Goal: Task Accomplishment & Management: Use online tool/utility

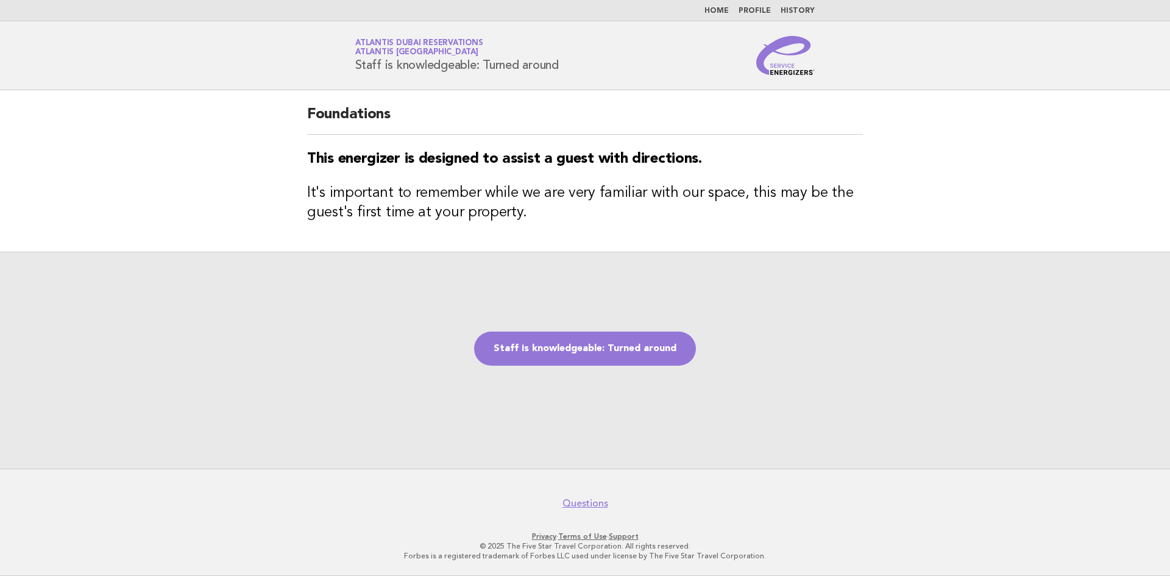
drag, startPoint x: 357, startPoint y: 64, endPoint x: 599, endPoint y: 67, distance: 241.4
click at [599, 67] on div "Service Energizers Atlantis Dubai Reservations Atlantis Dubai Staff is knowledg…" at bounding box center [585, 55] width 494 height 39
copy h1 "Staff is knowledgeable: Turned around"
click at [606, 349] on link "Staff is knowledgeable: Turned around" at bounding box center [585, 349] width 222 height 34
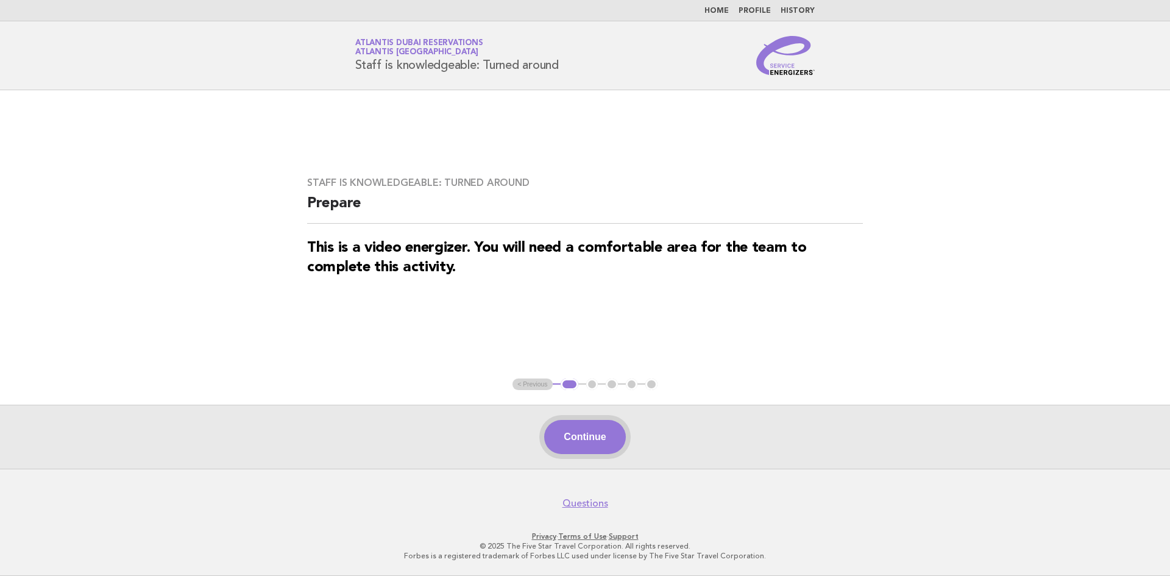
click at [580, 431] on button "Continue" at bounding box center [584, 437] width 81 height 34
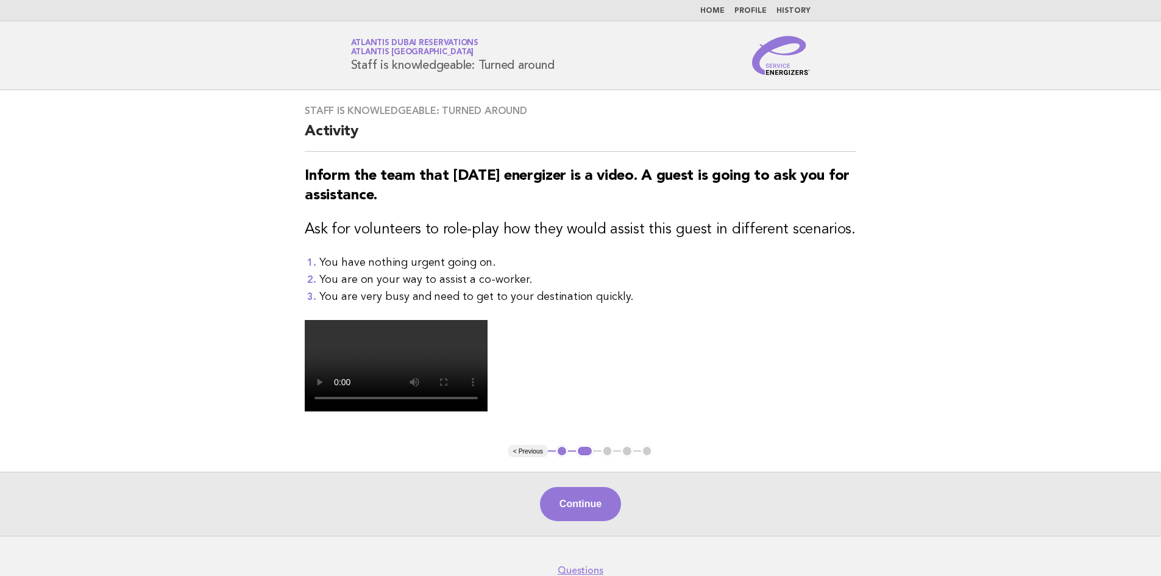
click at [618, 265] on li "You have nothing urgent going on." at bounding box center [587, 262] width 537 height 17
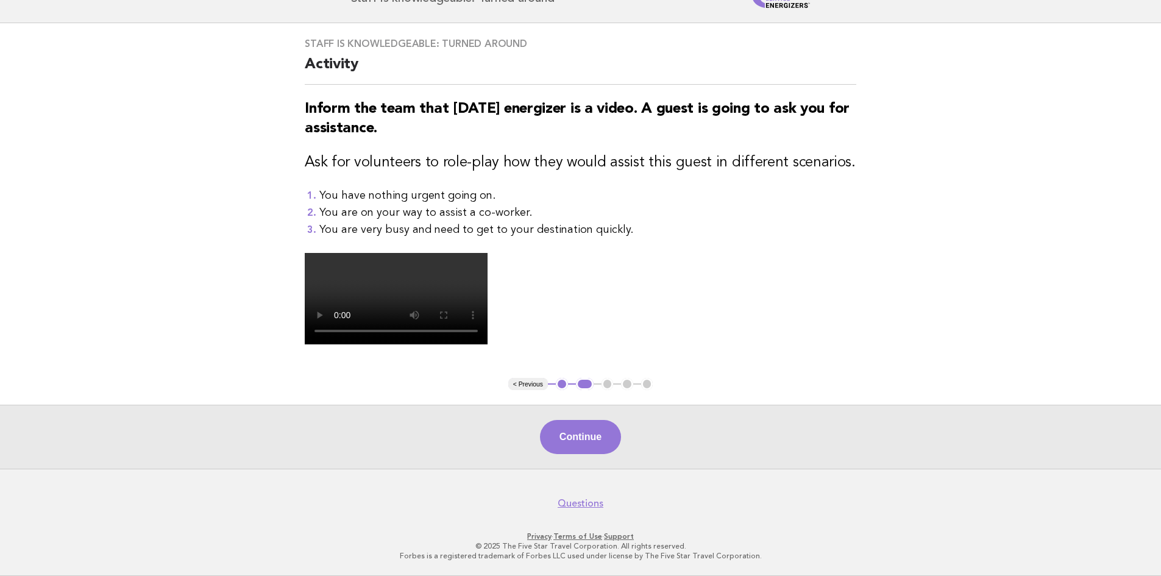
scroll to position [183, 0]
click at [582, 454] on button "Continue" at bounding box center [580, 437] width 81 height 34
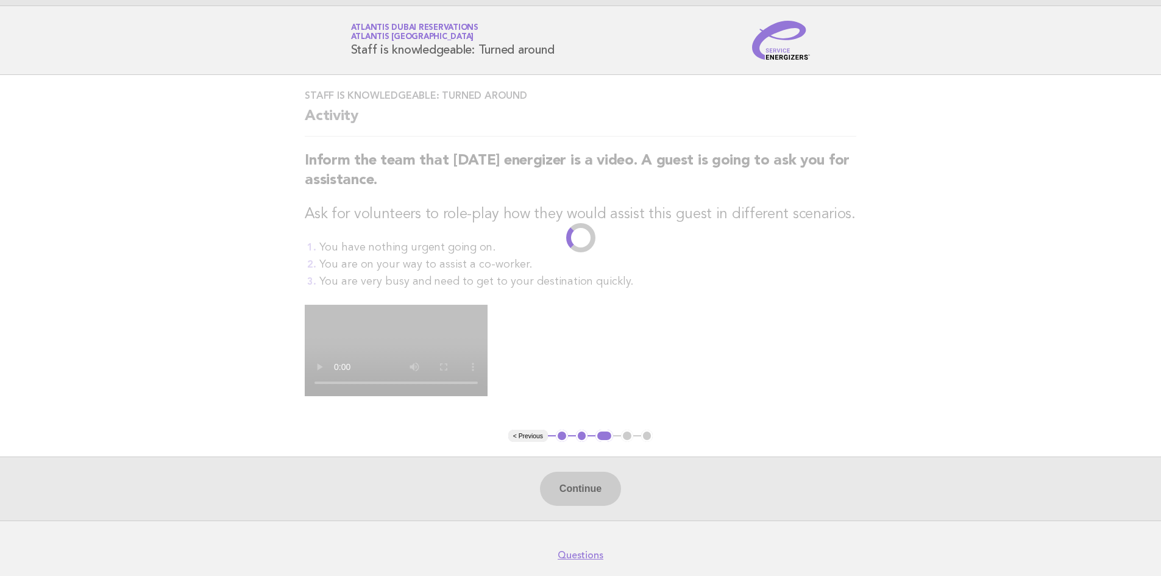
scroll to position [0, 0]
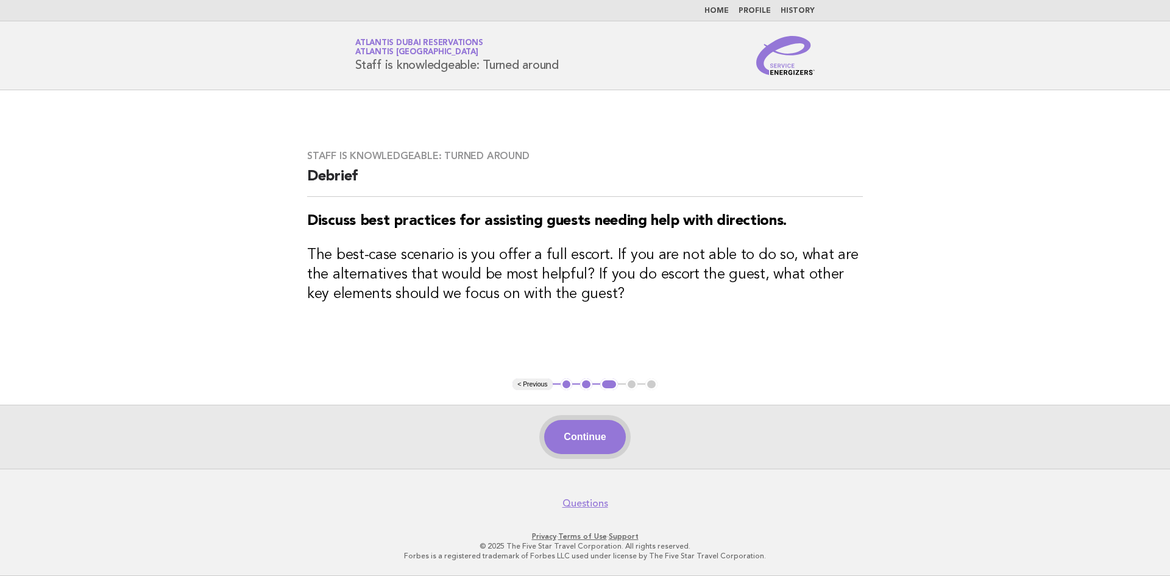
click at [557, 441] on button "Continue" at bounding box center [584, 437] width 81 height 34
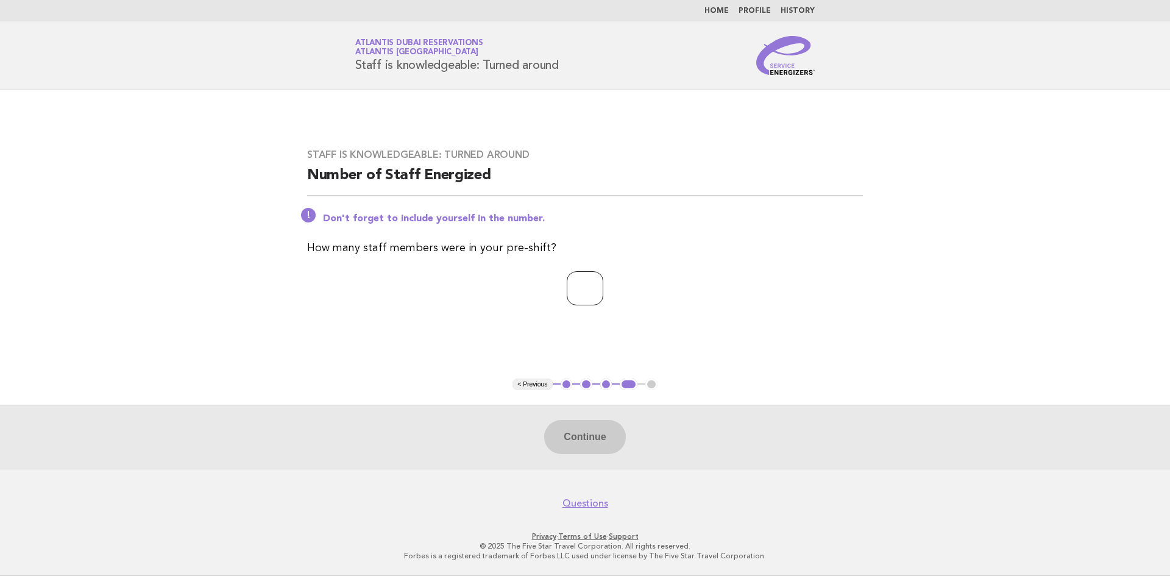
click at [578, 276] on input "number" at bounding box center [585, 288] width 37 height 34
type input "*"
click at [577, 443] on button "Continue" at bounding box center [584, 437] width 81 height 34
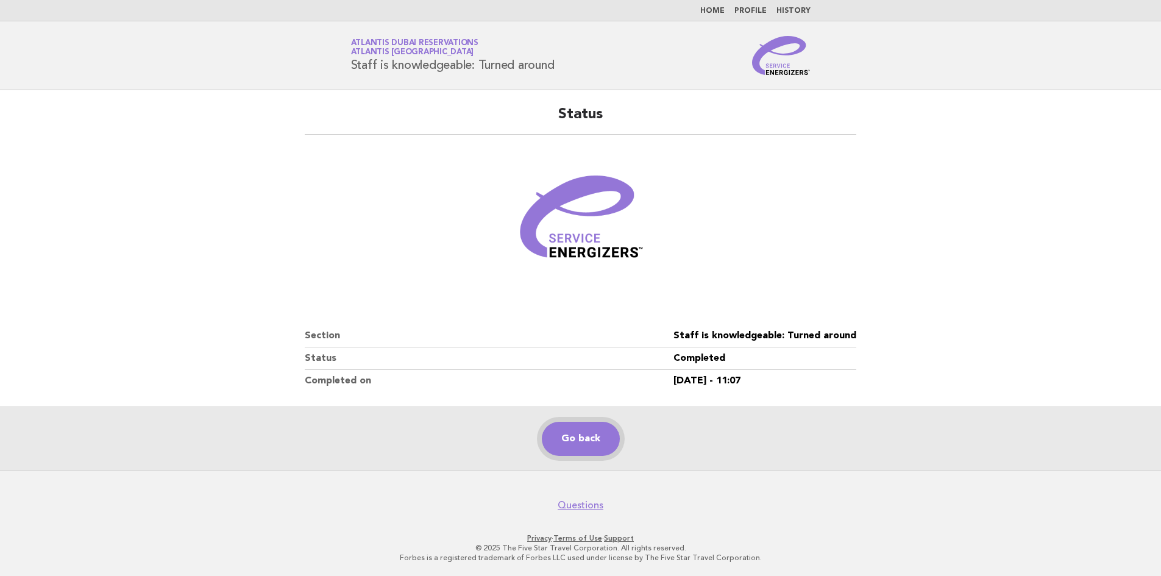
click at [585, 440] on link "Go back" at bounding box center [581, 439] width 78 height 34
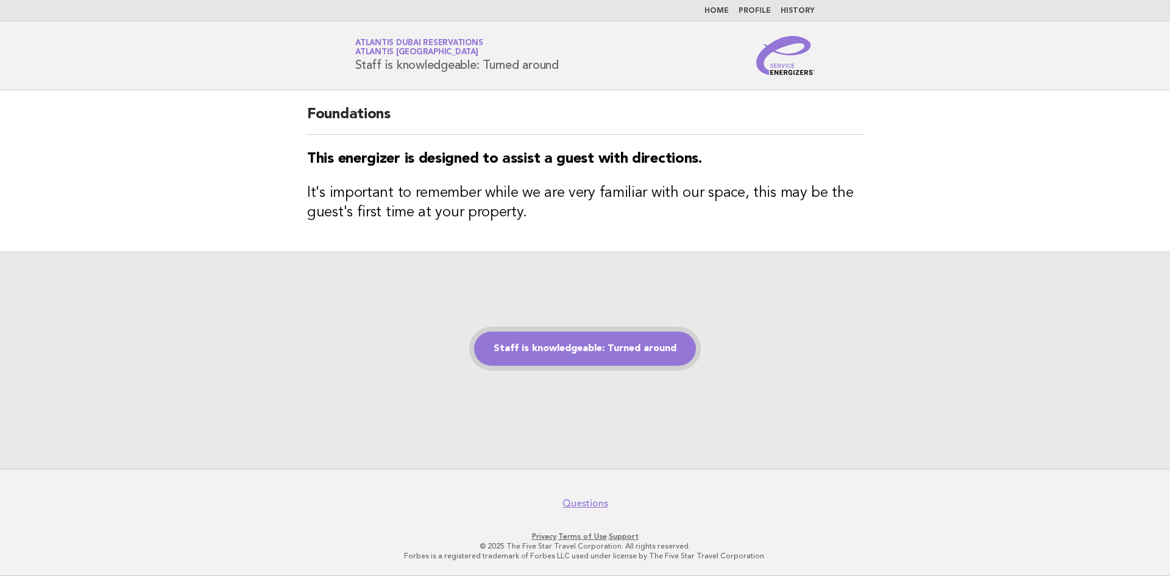
click at [568, 354] on link "Staff is knowledgeable: Turned around" at bounding box center [585, 349] width 222 height 34
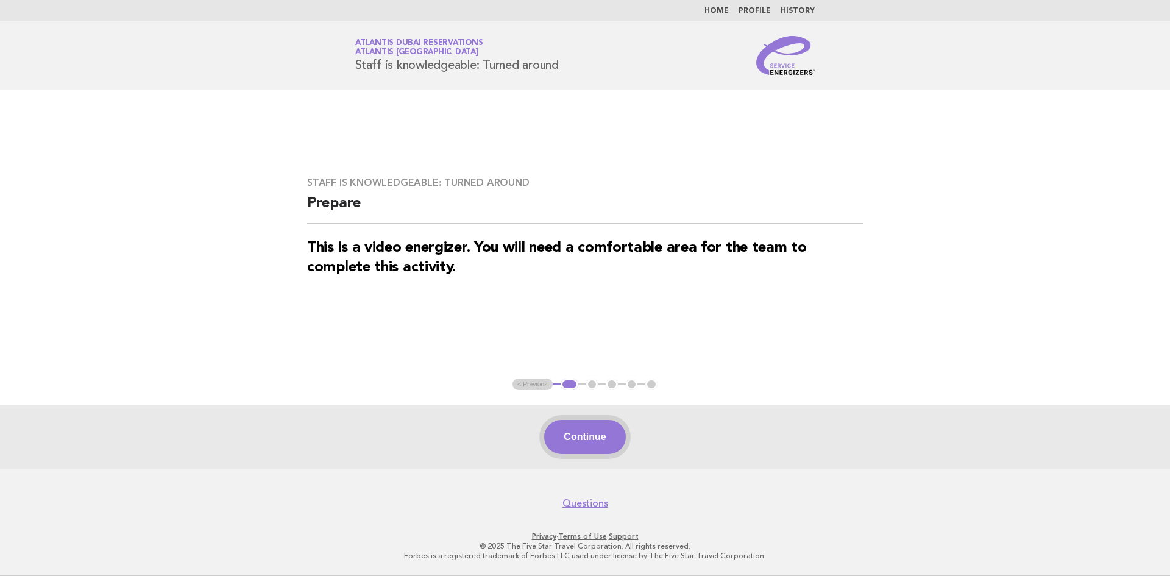
click at [583, 438] on button "Continue" at bounding box center [584, 437] width 81 height 34
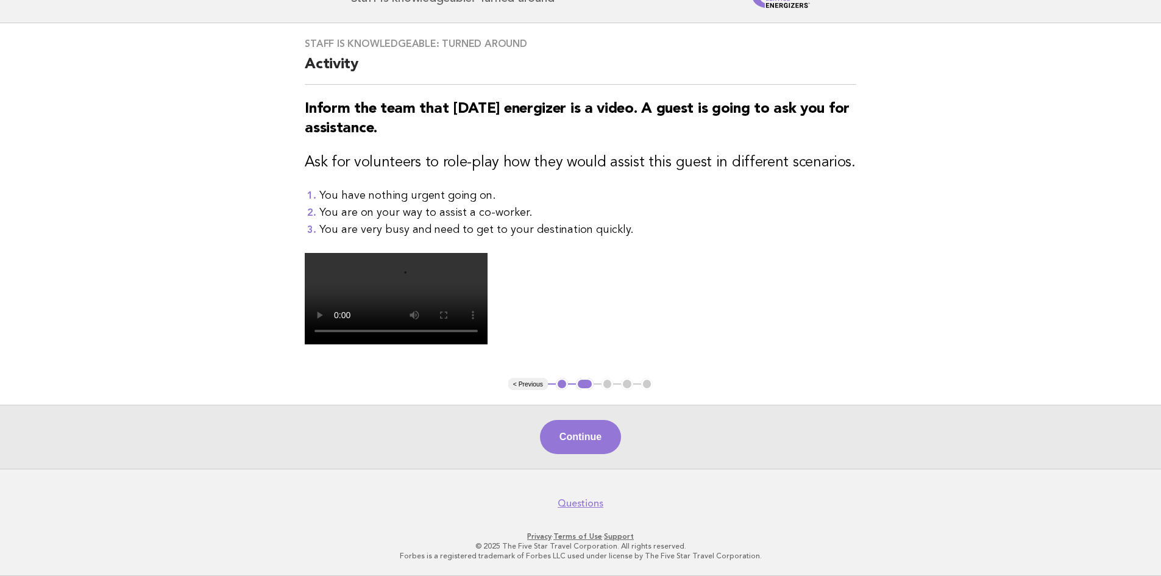
scroll to position [183, 0]
click at [582, 454] on button "Continue" at bounding box center [580, 437] width 81 height 34
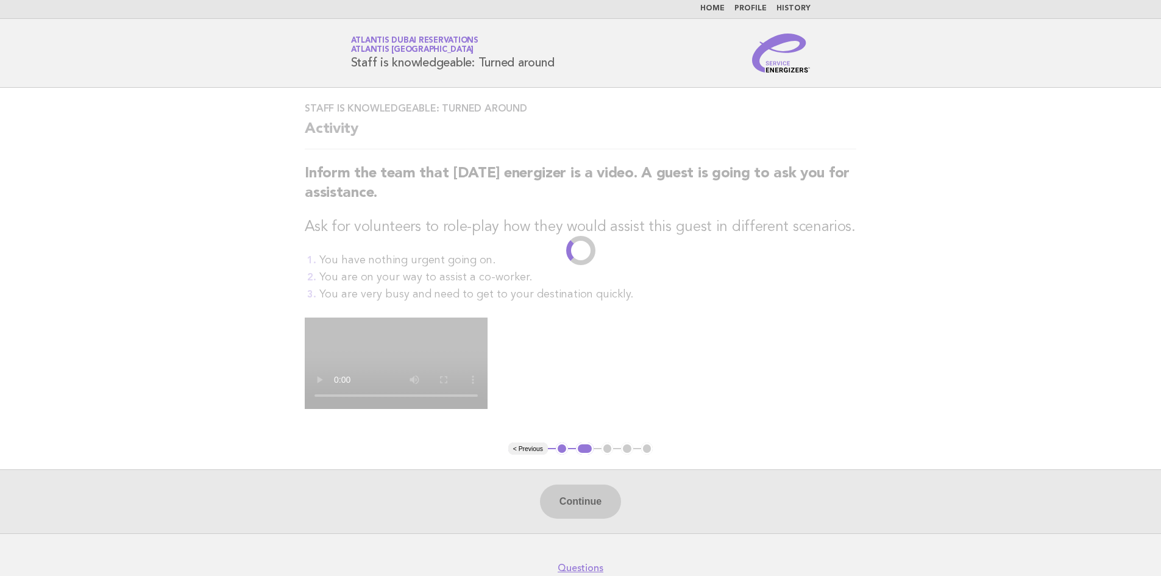
scroll to position [0, 0]
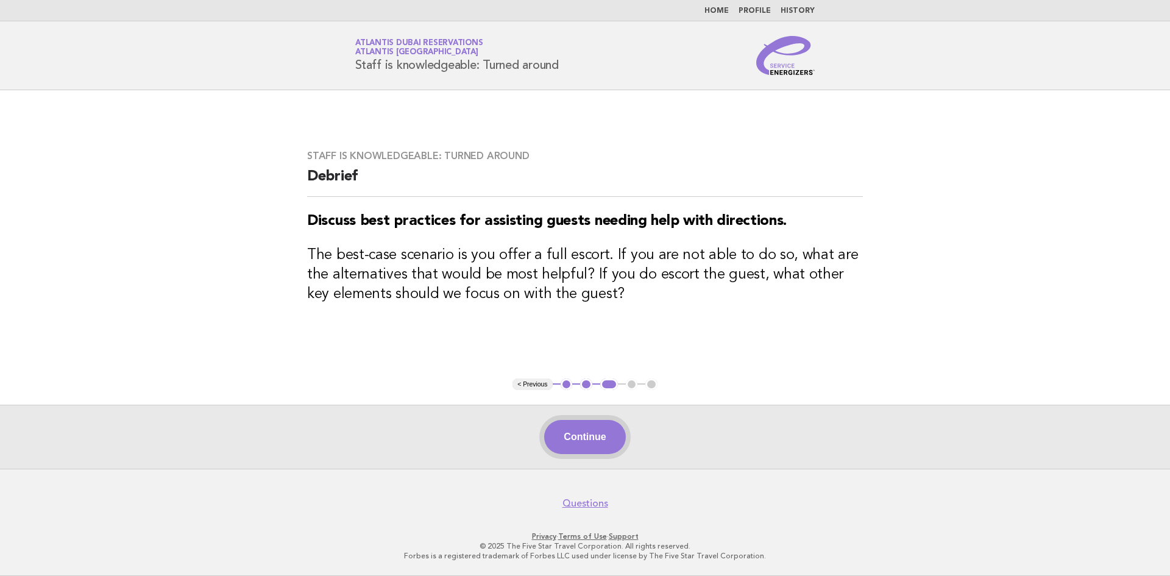
click at [559, 439] on button "Continue" at bounding box center [584, 437] width 81 height 34
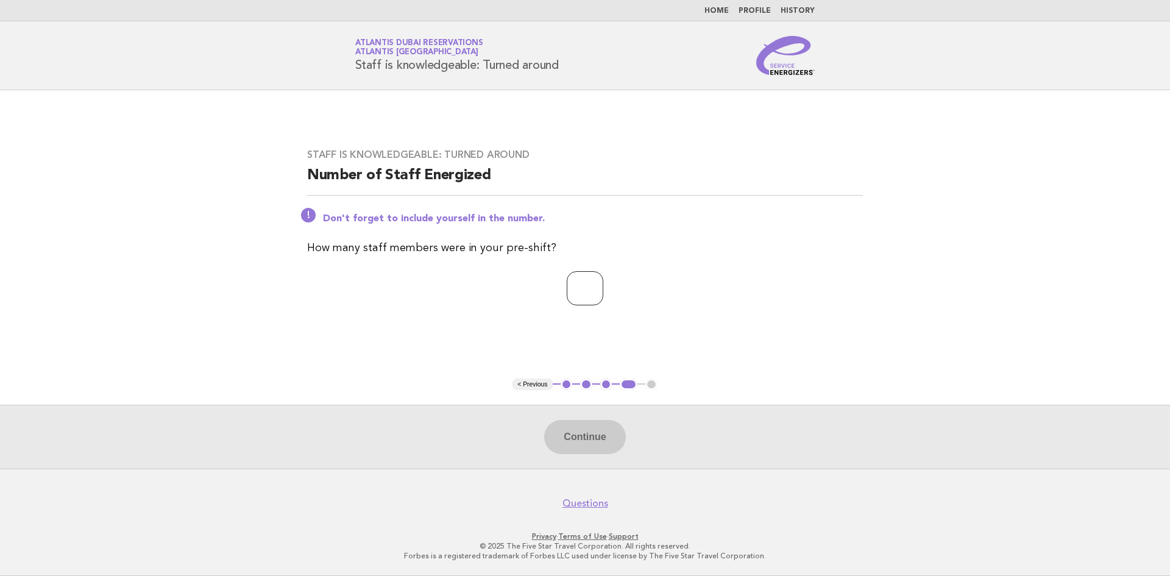
click at [571, 290] on input "number" at bounding box center [585, 288] width 37 height 34
type input "*"
click at [609, 445] on button "Continue" at bounding box center [584, 437] width 81 height 34
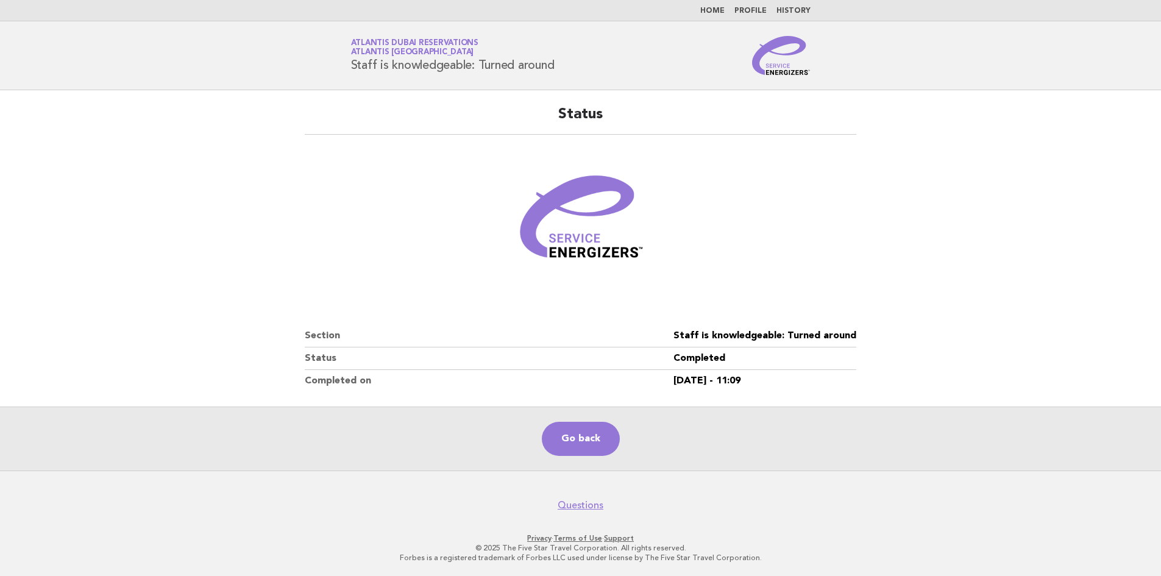
click at [1039, 216] on main "Status Section Staff is knowledgeable: Turned around Status Completed Completed…" at bounding box center [580, 280] width 1161 height 380
click at [560, 431] on link "Go back" at bounding box center [581, 439] width 78 height 34
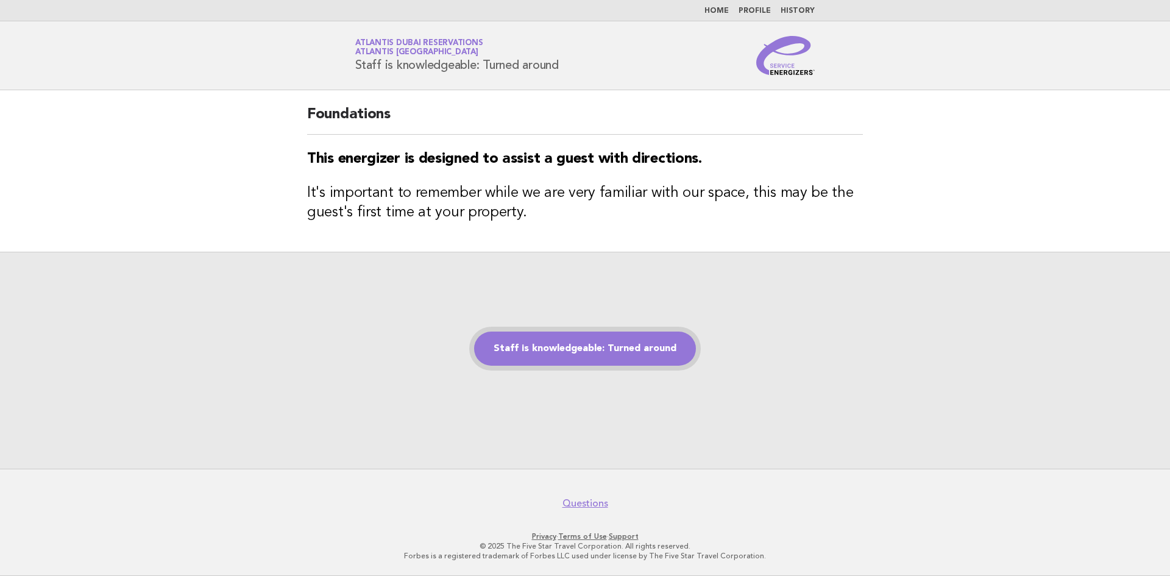
click at [557, 351] on link "Staff is knowledgeable: Turned around" at bounding box center [585, 349] width 222 height 34
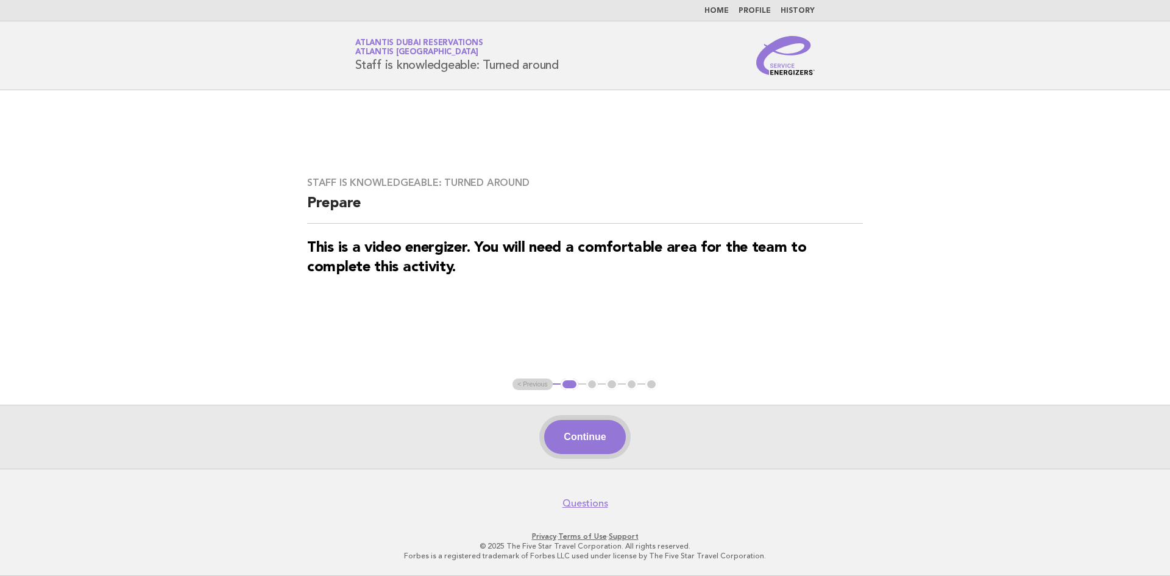
click at [568, 435] on button "Continue" at bounding box center [584, 437] width 81 height 34
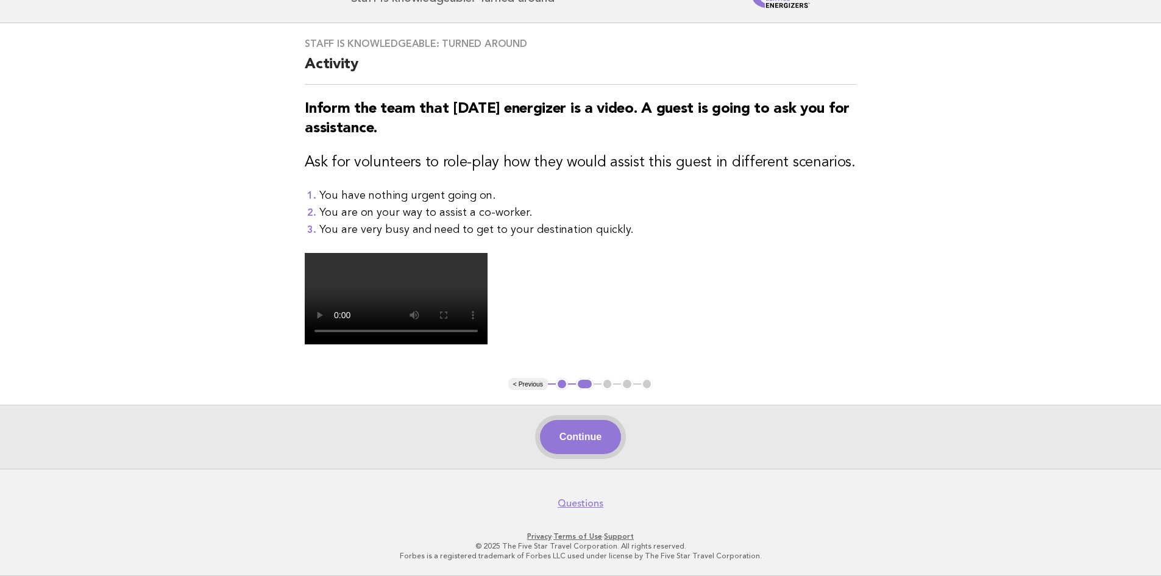
click at [579, 454] on button "Continue" at bounding box center [580, 437] width 81 height 34
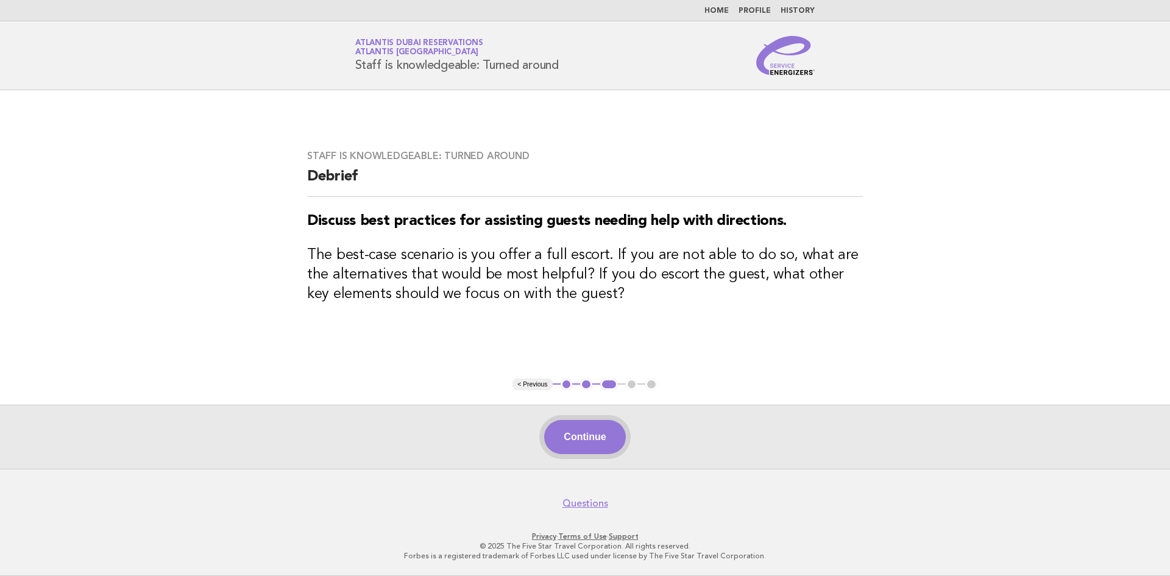
click at [574, 453] on button "Continue" at bounding box center [584, 437] width 81 height 34
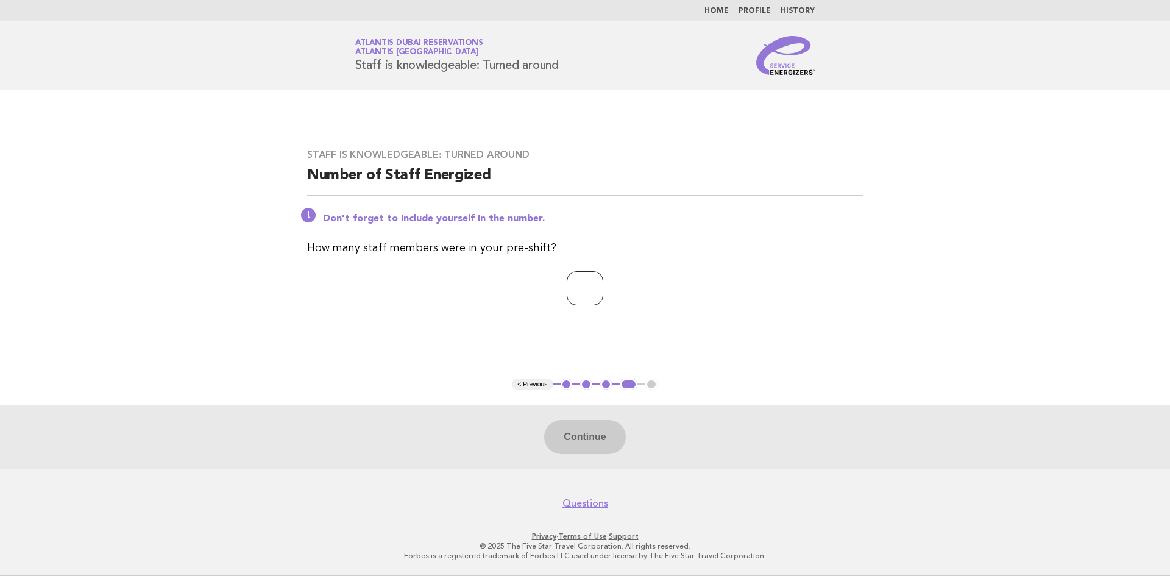
click at [575, 291] on input "number" at bounding box center [585, 288] width 37 height 34
type input "*"
click at [577, 441] on button "Continue" at bounding box center [584, 437] width 81 height 34
